Goal: Task Accomplishment & Management: Use online tool/utility

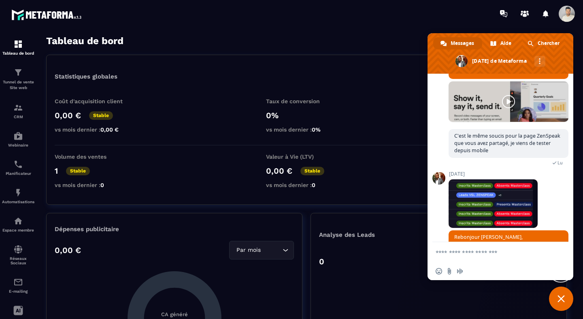
scroll to position [748, 0]
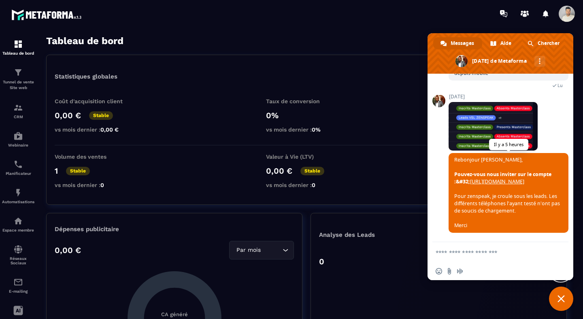
click at [529, 205] on span "Rebonjour [PERSON_NAME], Pouvez-vous nous inviter sur le compte :&#32; [URL][DO…" at bounding box center [508, 192] width 106 height 73
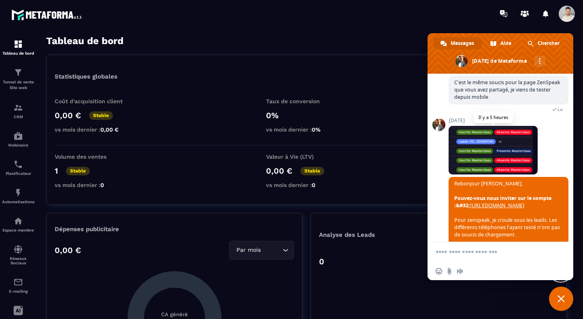
scroll to position [658, 0]
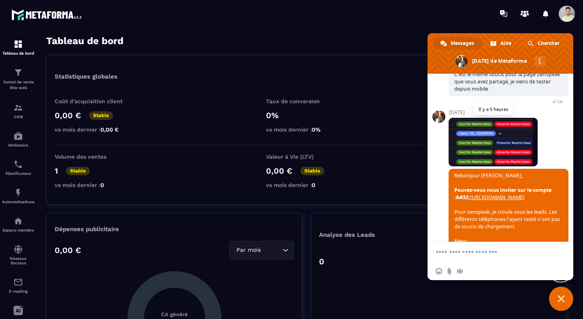
click at [480, 167] on span at bounding box center [493, 142] width 89 height 49
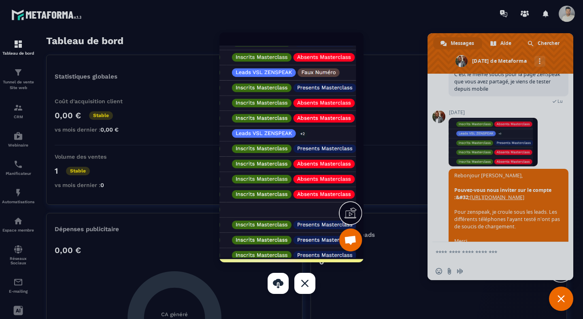
click at [310, 293] on div "Fermer" at bounding box center [305, 283] width 21 height 21
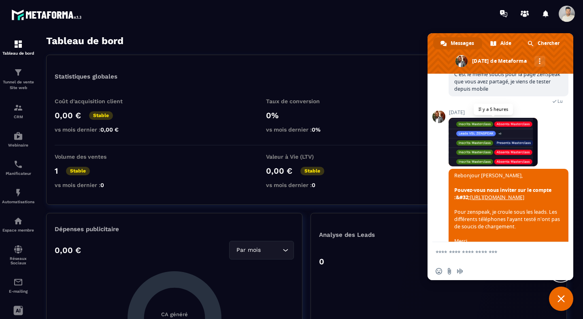
scroll to position [748, 0]
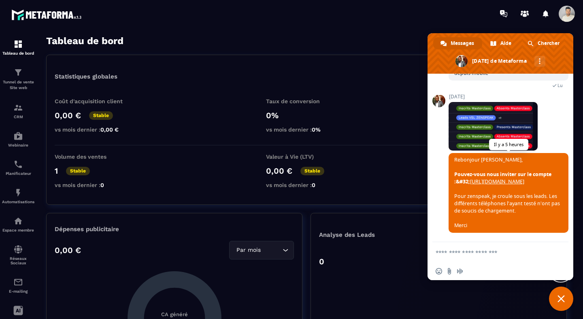
click at [484, 156] on span "Rebonjour [PERSON_NAME], Pouvez-vous nous inviter sur le compte :&#32; [URL][DO…" at bounding box center [508, 192] width 106 height 73
click at [508, 178] on link "[URL][DOMAIN_NAME]" at bounding box center [497, 181] width 54 height 7
click at [564, 15] on span at bounding box center [567, 14] width 16 height 16
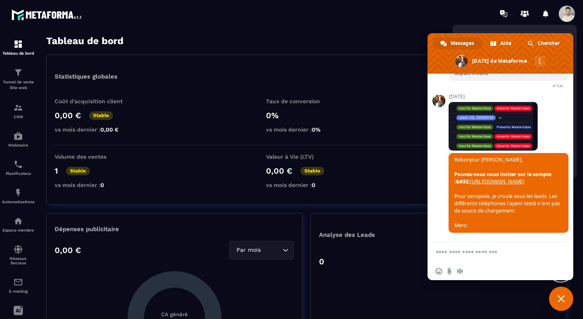
click at [558, 296] on span "Fermer le chat" at bounding box center [561, 298] width 7 height 7
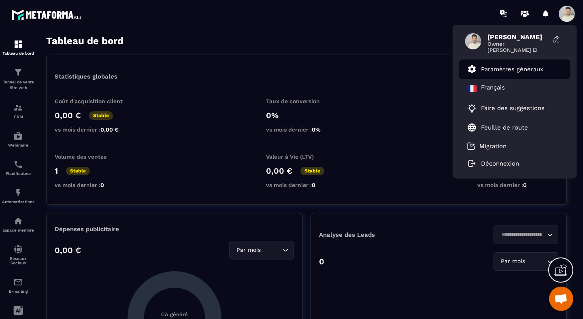
click at [511, 66] on p "Paramètres généraux" at bounding box center [512, 69] width 62 height 7
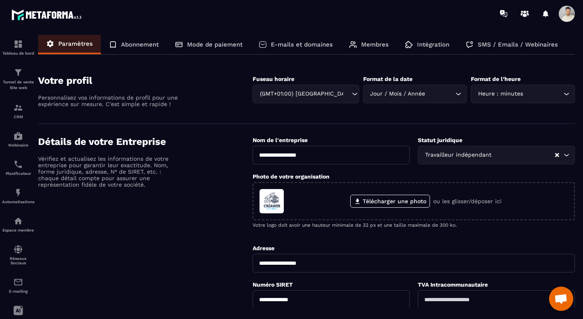
click at [363, 47] on p "Membres" at bounding box center [375, 44] width 28 height 7
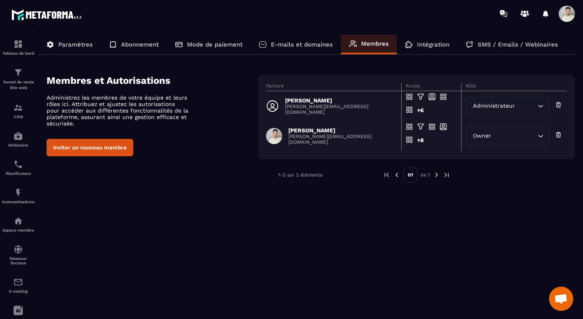
click at [111, 148] on button "Inviter un nouveau membre" at bounding box center [90, 147] width 87 height 17
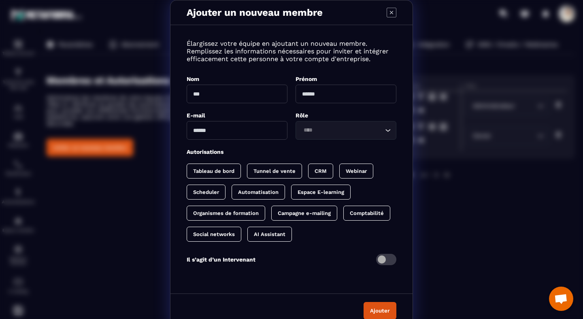
click at [235, 93] on input "Modal window" at bounding box center [237, 94] width 101 height 19
type input "******"
type input "*********"
click at [205, 131] on input "Modal window" at bounding box center [237, 130] width 101 height 19
type input "**********"
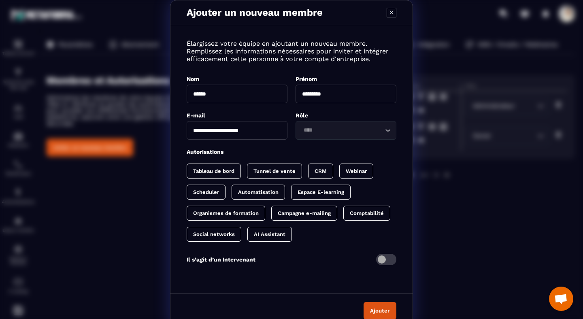
click at [316, 132] on input "Search for option" at bounding box center [342, 130] width 82 height 9
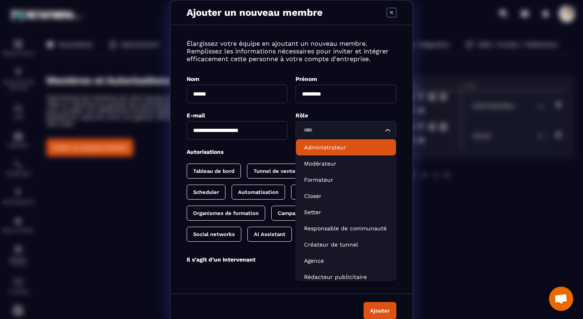
click at [318, 147] on p "Administrateur" at bounding box center [346, 147] width 84 height 8
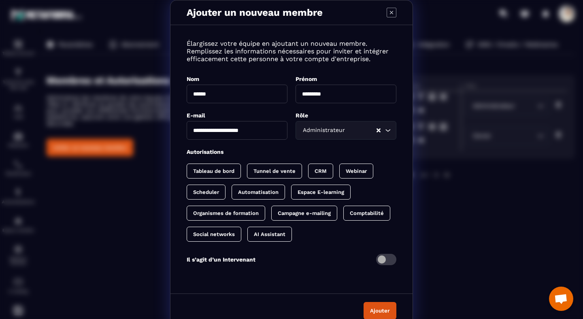
click at [283, 145] on div "**********" at bounding box center [292, 157] width 242 height 248
click at [374, 303] on button "Ajouter" at bounding box center [380, 310] width 33 height 17
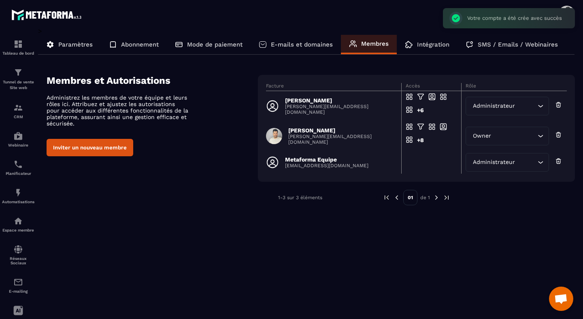
click at [227, 235] on div "> Paramètres Abonnement Mode de paiement E-mails et domaines Membres Intégratio…" at bounding box center [306, 167] width 537 height 281
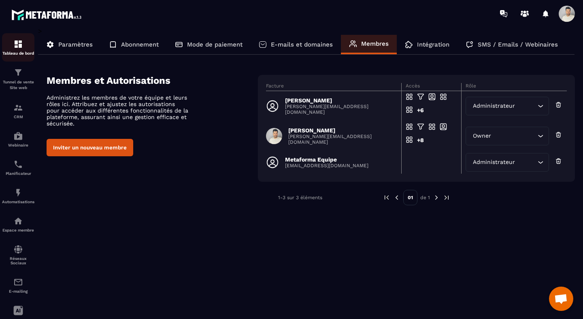
click at [28, 52] on p "Tableau de bord" at bounding box center [18, 53] width 32 height 4
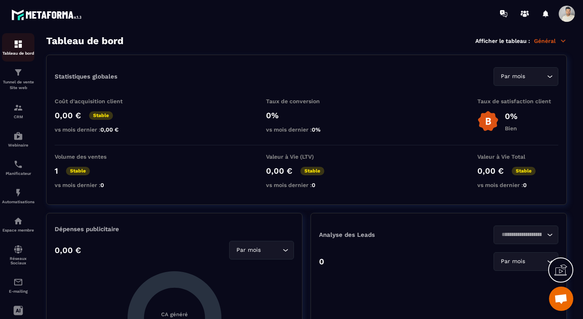
click at [22, 54] on p "Tableau de bord" at bounding box center [18, 53] width 32 height 4
click at [565, 16] on span at bounding box center [567, 14] width 16 height 16
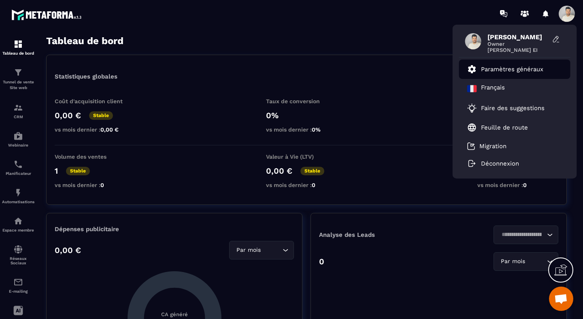
click at [528, 62] on li "Paramètres généraux" at bounding box center [514, 69] width 111 height 19
click at [498, 75] on li "Paramètres généraux" at bounding box center [514, 69] width 111 height 19
click at [373, 61] on div "Statistiques globales Par mois Loading... Coût d'acquisition client 0,00 € Stab…" at bounding box center [306, 130] width 521 height 150
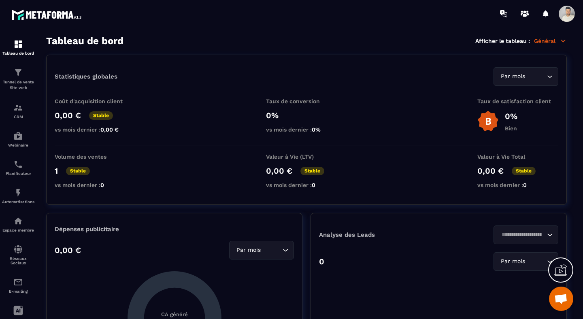
click at [563, 17] on span at bounding box center [567, 14] width 16 height 16
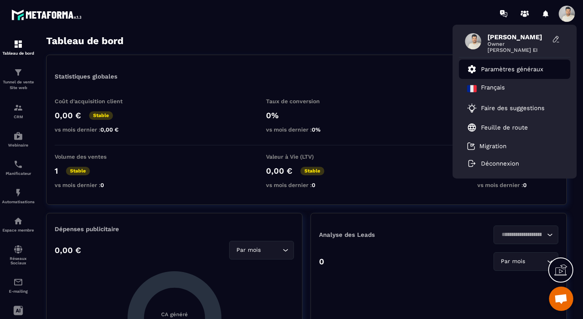
click at [508, 68] on p "Paramètres généraux" at bounding box center [512, 69] width 62 height 7
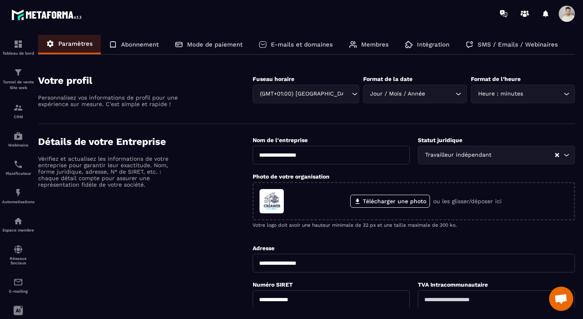
click at [381, 47] on p "Membres" at bounding box center [375, 44] width 28 height 7
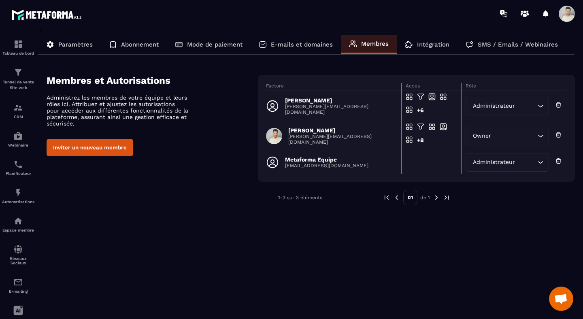
click at [320, 160] on p "Metaforma Equipe" at bounding box center [326, 159] width 83 height 6
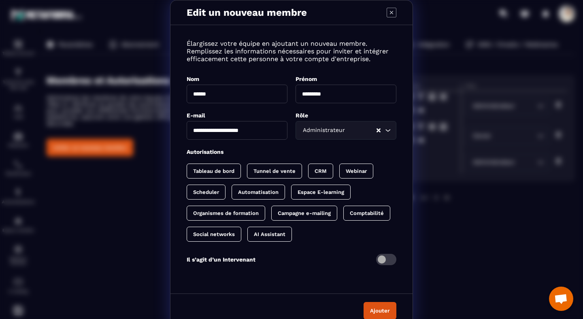
click at [279, 170] on p "Tunnel de vente" at bounding box center [275, 171] width 42 height 6
click at [379, 310] on button "Ajouter" at bounding box center [380, 310] width 33 height 17
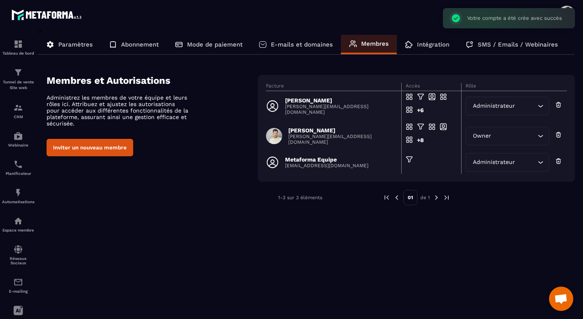
click at [377, 308] on div "> Paramètres Abonnement Mode de paiement E-mails et domaines Membres Intégratio…" at bounding box center [306, 169] width 537 height 284
click at [21, 49] on img at bounding box center [18, 44] width 10 height 10
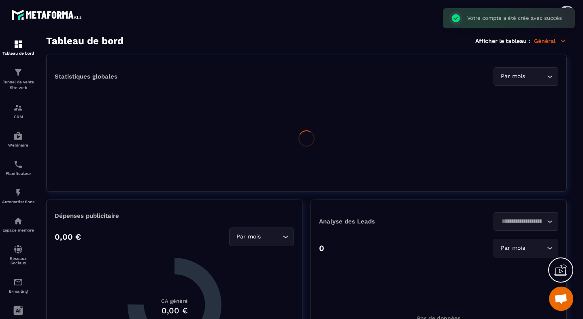
click at [566, 38] on icon at bounding box center [563, 40] width 7 height 7
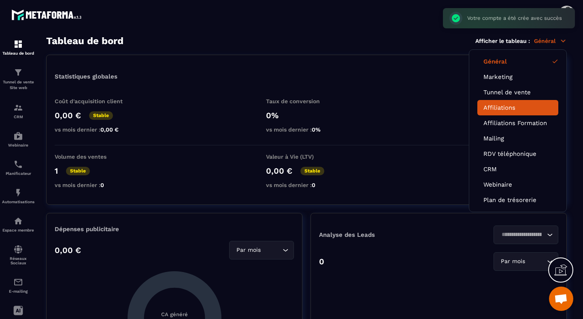
click at [508, 105] on link "Affiliations" at bounding box center [518, 107] width 69 height 7
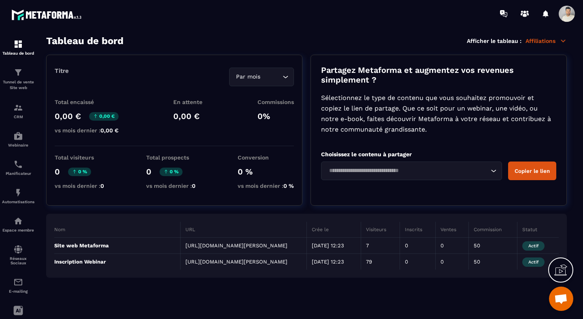
click at [306, 142] on div "Titre Par mois Loading... Total encaissé 0,00 € 0,00 € vs mois dernier : 0,00 €…" at bounding box center [306, 130] width 521 height 151
click at [24, 45] on div "Tableau de bord" at bounding box center [18, 47] width 32 height 16
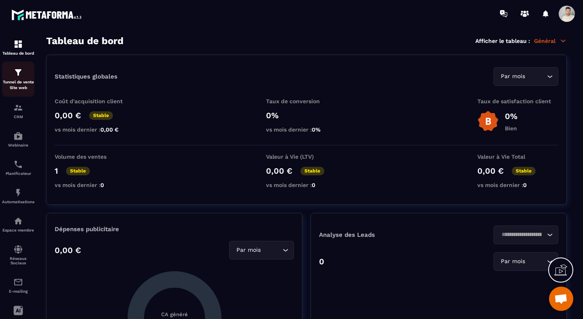
click at [22, 76] on img at bounding box center [18, 73] width 10 height 10
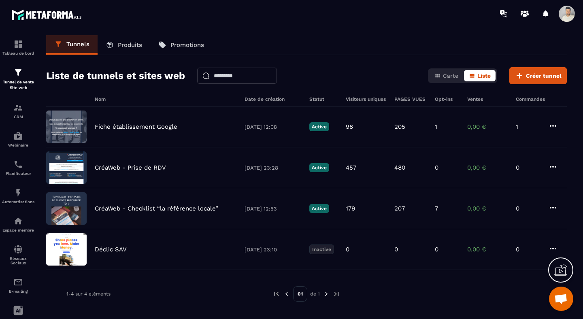
click at [352, 60] on div "Tunnels Produits Promotions Liste de tunnels et sites web Carte Liste Créer tun…" at bounding box center [306, 175] width 537 height 281
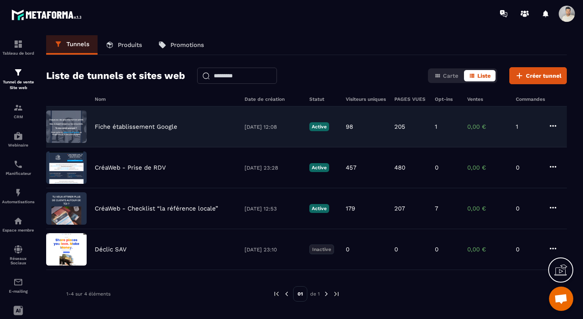
click at [157, 126] on p "Fiche établissement Google" at bounding box center [136, 126] width 83 height 7
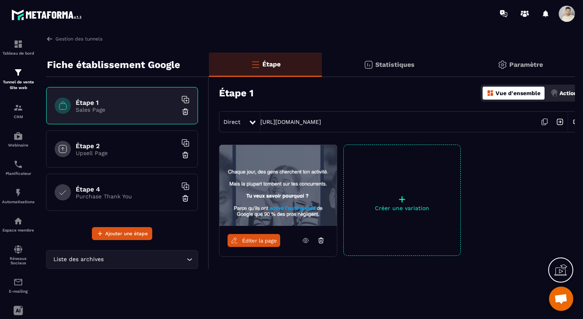
click at [265, 240] on span "Éditer la page" at bounding box center [259, 241] width 35 height 6
